Goal: Task Accomplishment & Management: Manage account settings

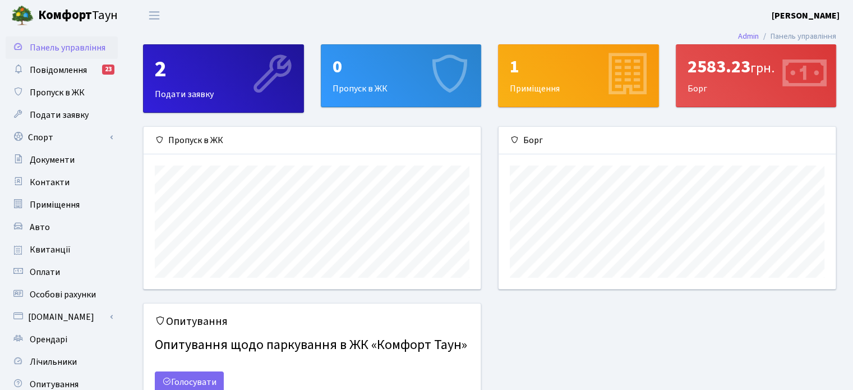
scroll to position [162, 336]
click at [821, 14] on b "[PERSON_NAME]" at bounding box center [806, 16] width 68 height 12
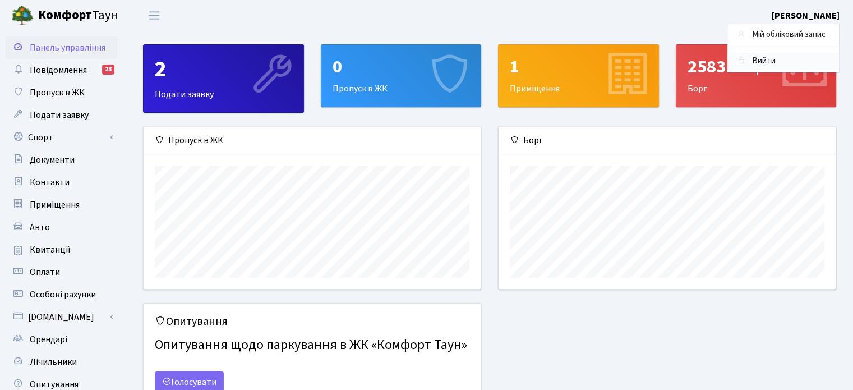
click at [758, 58] on link "Вийти" at bounding box center [783, 61] width 112 height 17
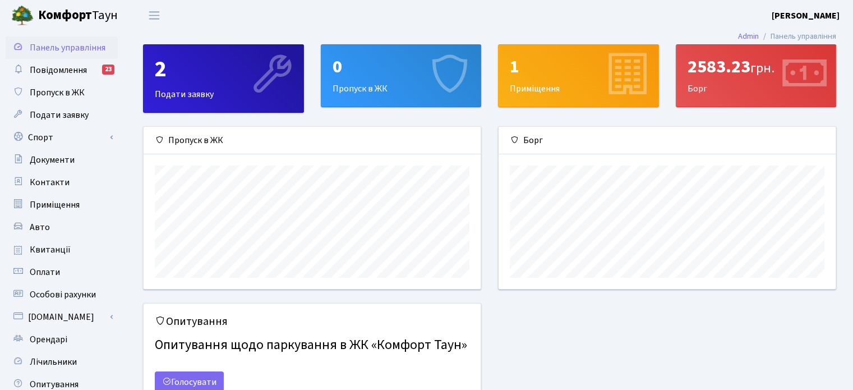
scroll to position [162, 336]
click at [74, 233] on link "Авто" at bounding box center [62, 227] width 112 height 22
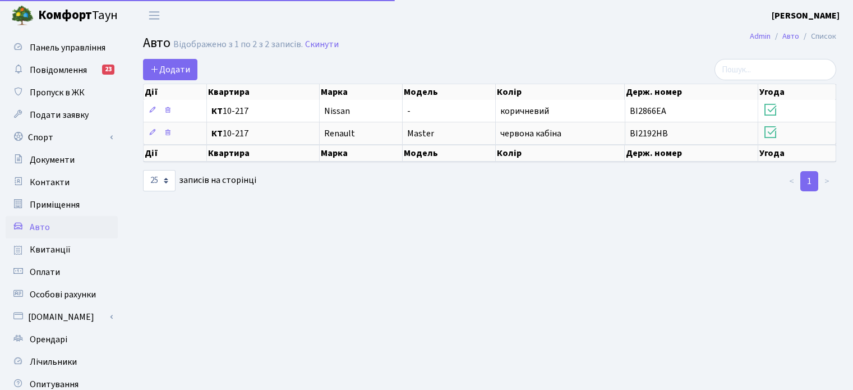
select select "25"
click at [45, 251] on span "Квитанції" at bounding box center [50, 249] width 41 height 12
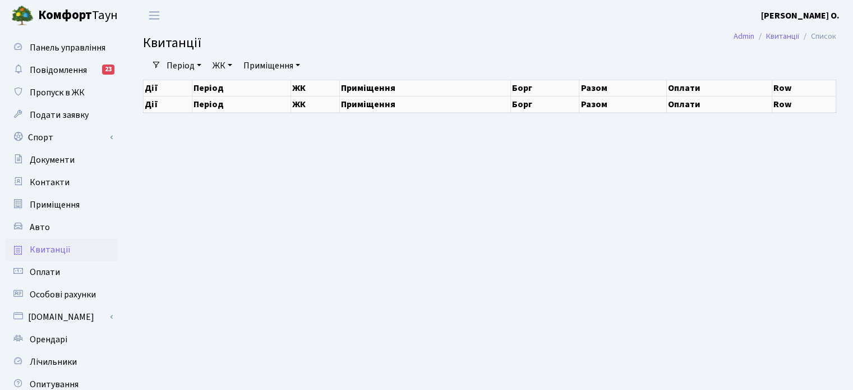
select select "25"
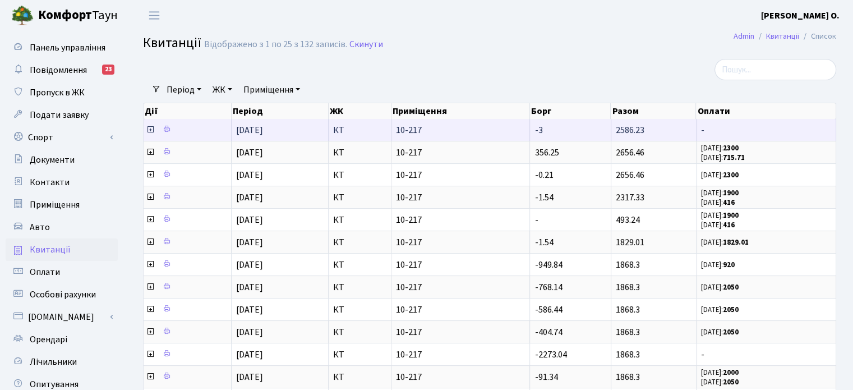
click at [490, 122] on td "10-217" at bounding box center [460, 130] width 139 height 22
click at [463, 123] on td "10-217" at bounding box center [460, 130] width 139 height 22
click at [147, 129] on icon at bounding box center [150, 129] width 9 height 9
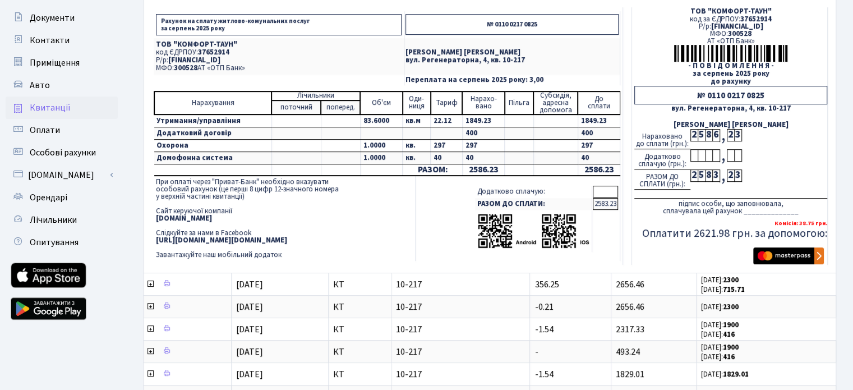
scroll to position [168, 0]
